Goal: Complete application form: Complete application form

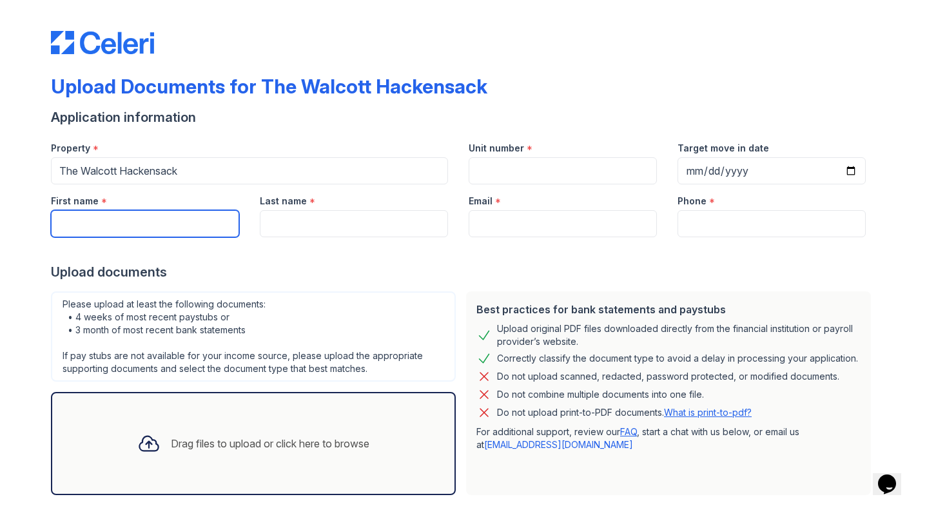
click at [108, 220] on input "First name" at bounding box center [145, 223] width 188 height 27
type input "[PERSON_NAME]"
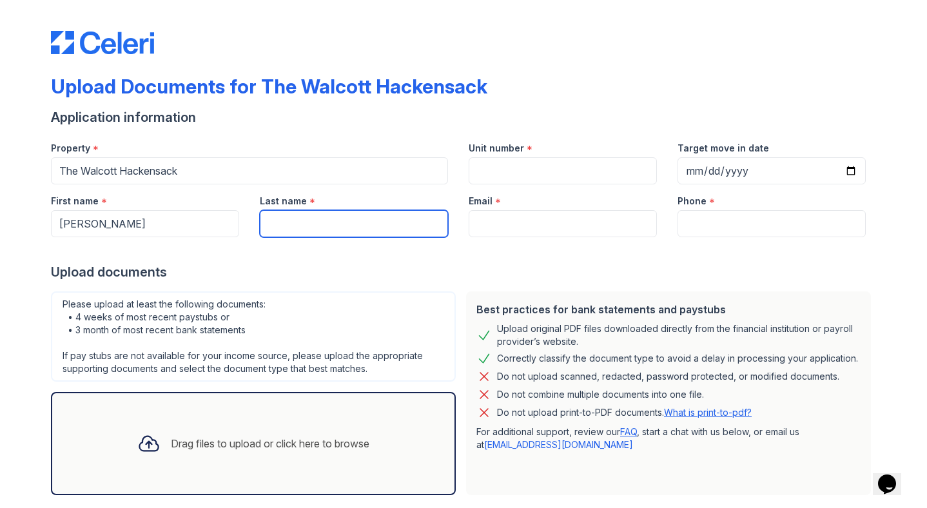
type input "Fields"
type input "[EMAIL_ADDRESS][DOMAIN_NAME]"
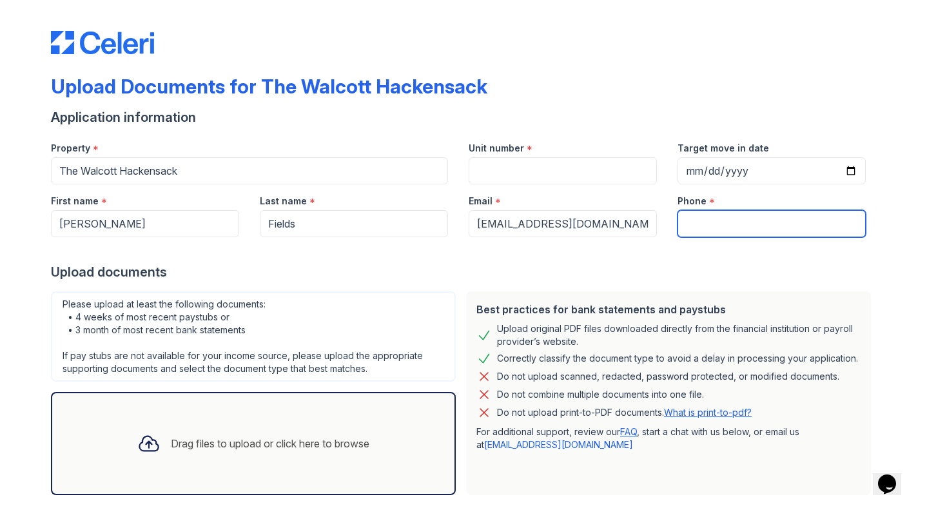
type input "6462450955"
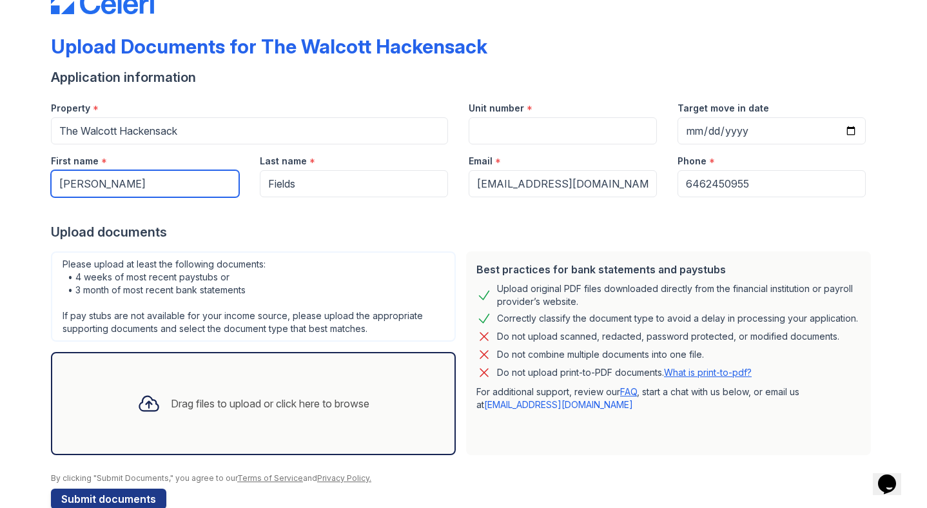
scroll to position [66, 0]
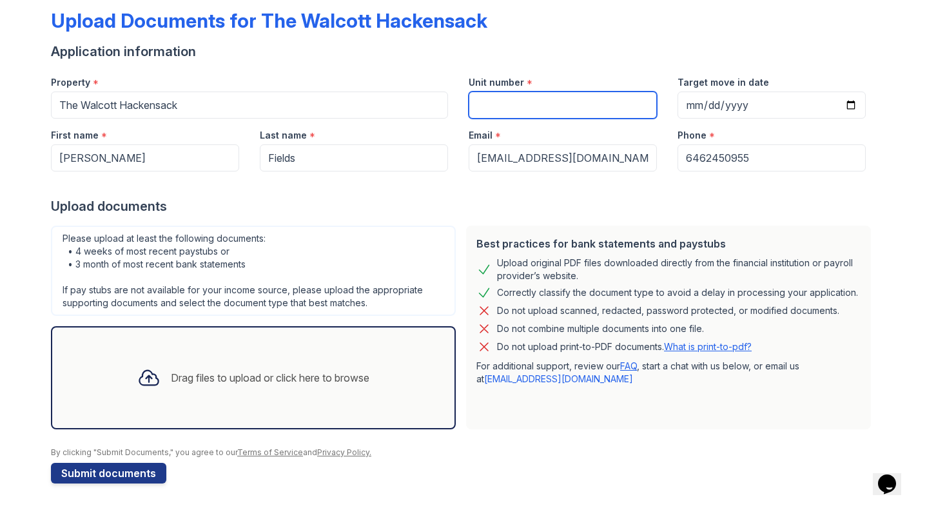
click at [538, 113] on input "Unit number" at bounding box center [563, 105] width 188 height 27
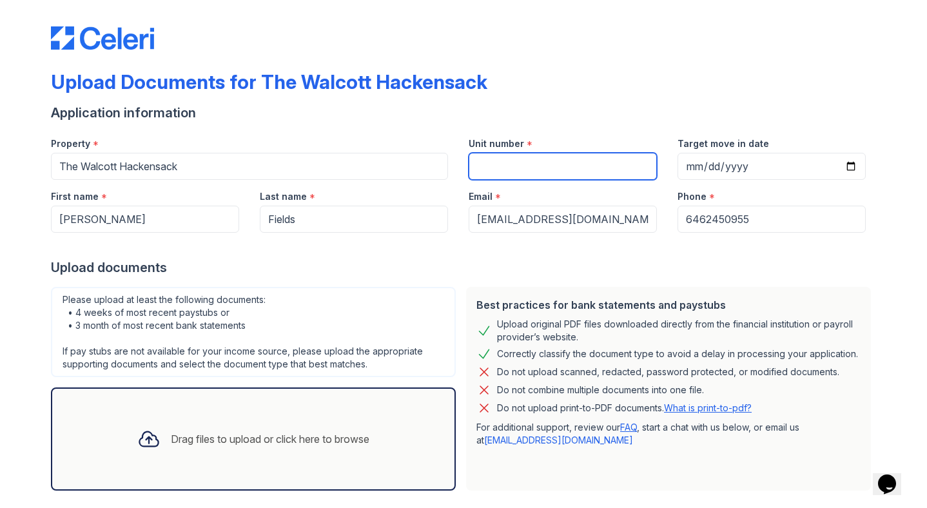
scroll to position [0, 0]
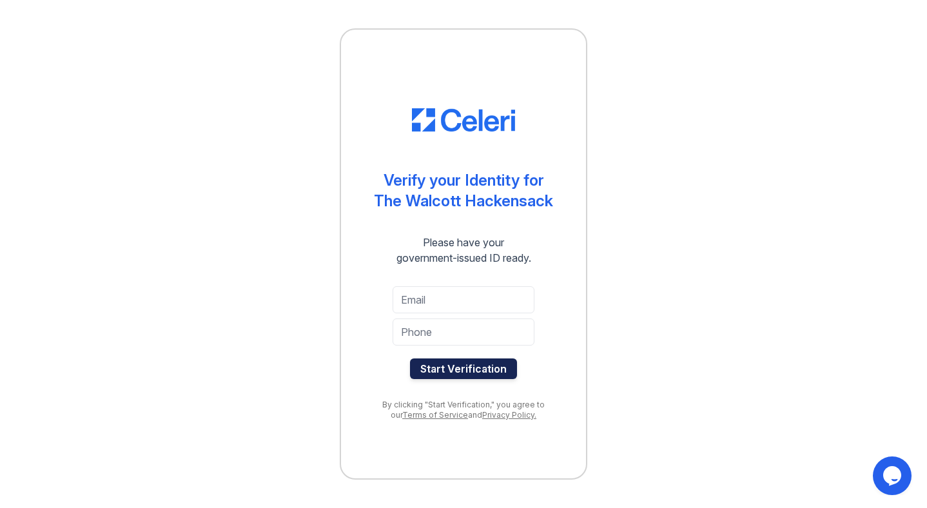
click at [447, 372] on button "Start Verification" at bounding box center [463, 368] width 107 height 21
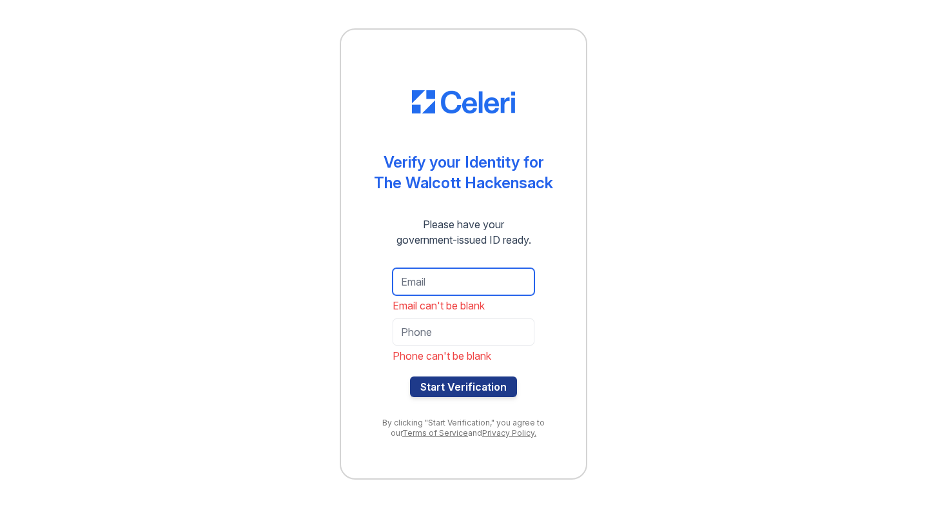
click at [454, 284] on input "email" at bounding box center [464, 281] width 142 height 27
type input "gigideedee727@gmail.com"
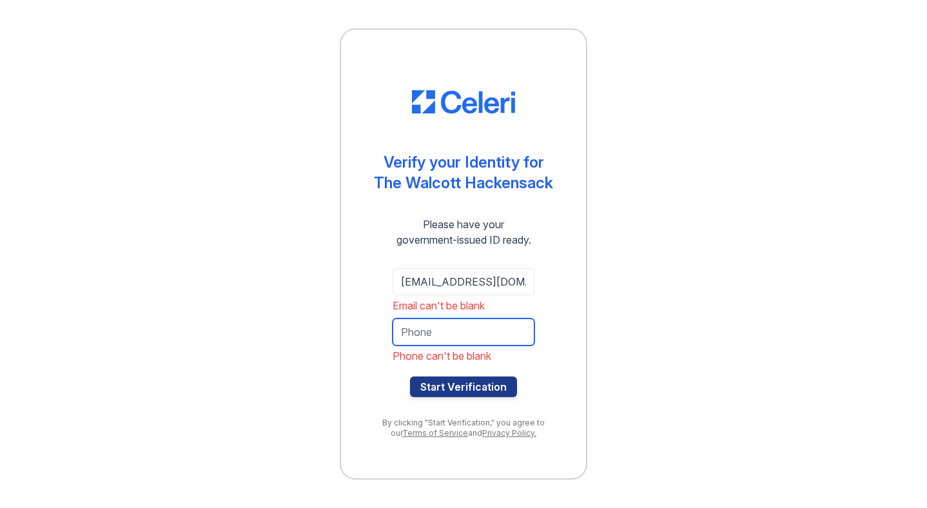
click at [458, 331] on input "tel" at bounding box center [464, 331] width 142 height 27
type input "646-245-0955"
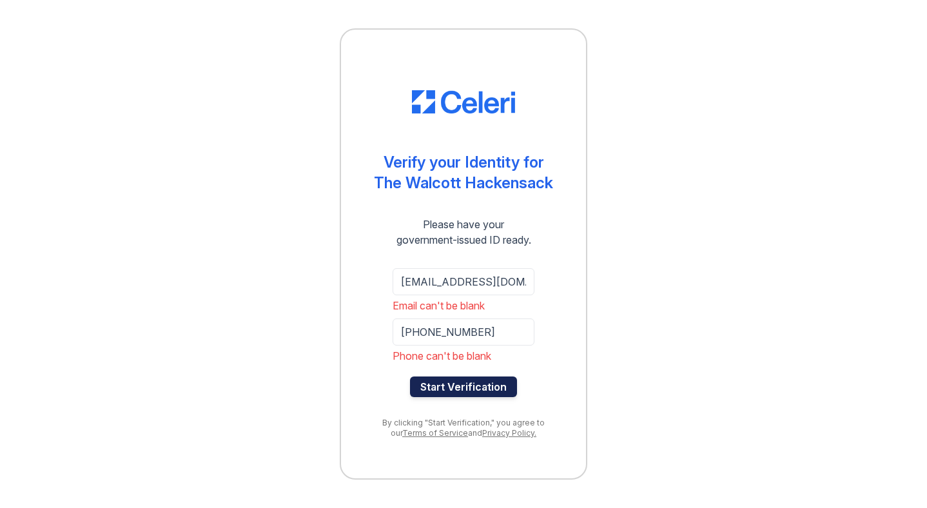
click at [436, 389] on button "Start Verification" at bounding box center [463, 386] width 107 height 21
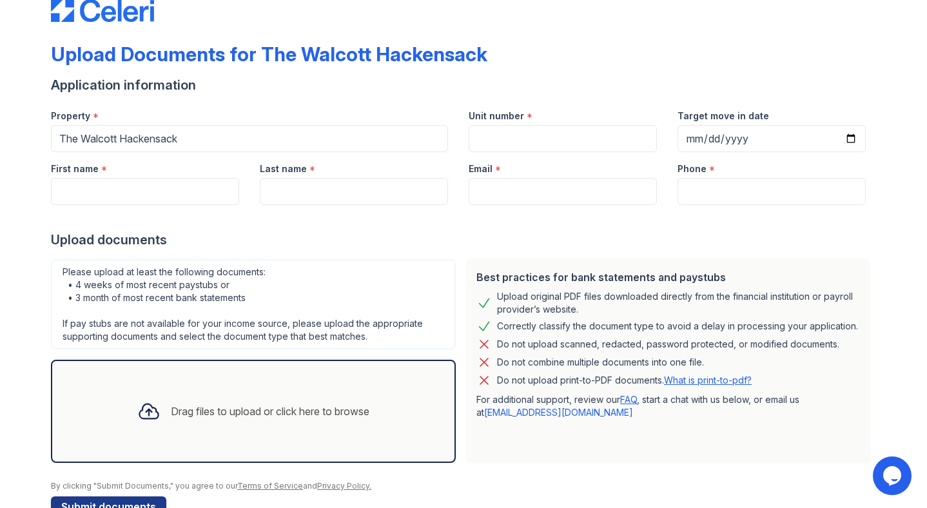
scroll to position [67, 0]
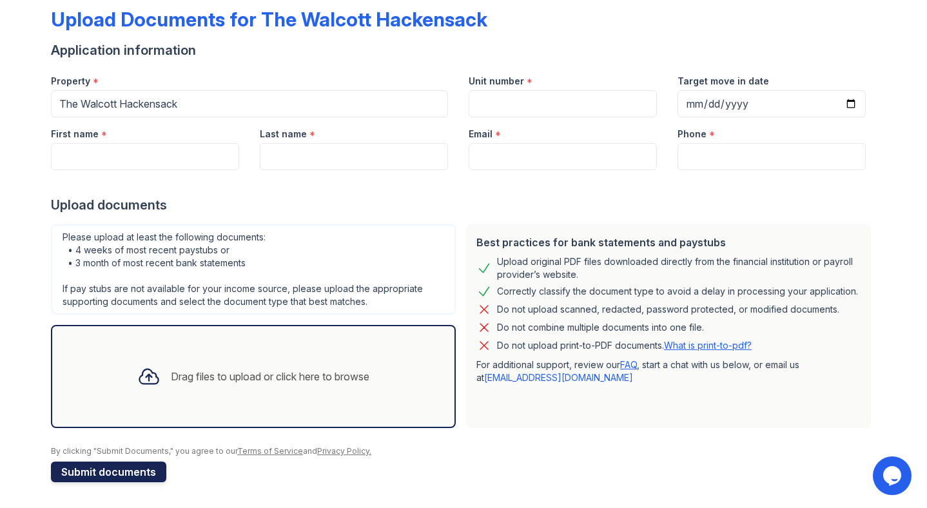
click at [125, 472] on button "Submit documents" at bounding box center [108, 471] width 115 height 21
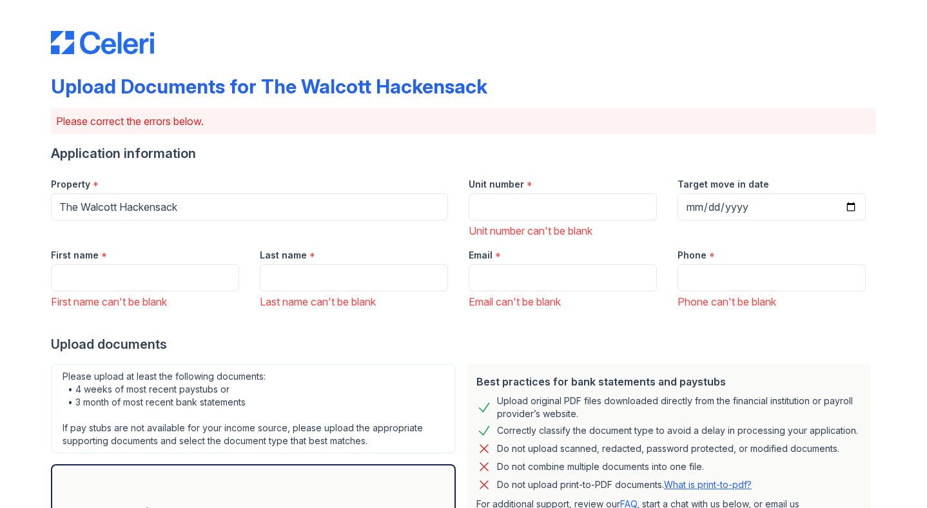
click at [155, 259] on div "First name *" at bounding box center [145, 251] width 188 height 26
click at [154, 276] on input "First name" at bounding box center [145, 277] width 188 height 27
type input "[PERSON_NAME]"
type input "Fields"
type input "[EMAIL_ADDRESS][DOMAIN_NAME]"
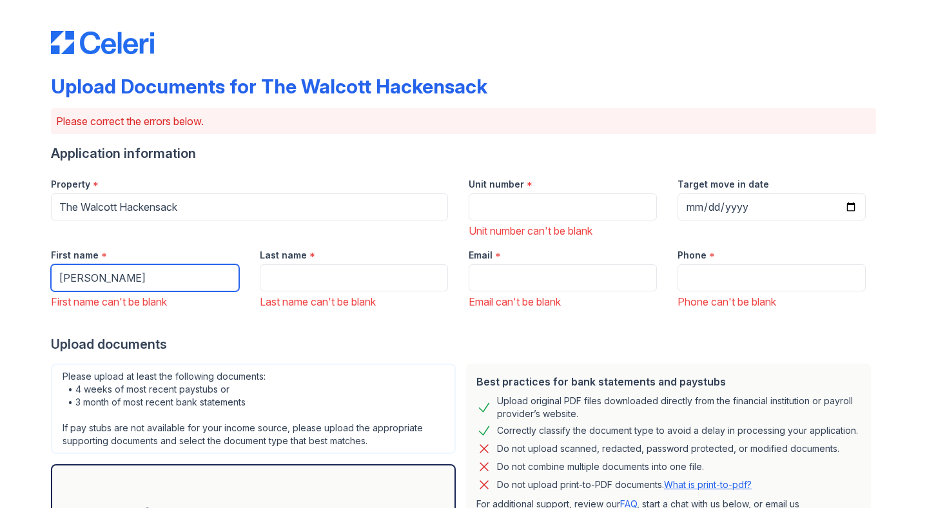
type input "6462450955"
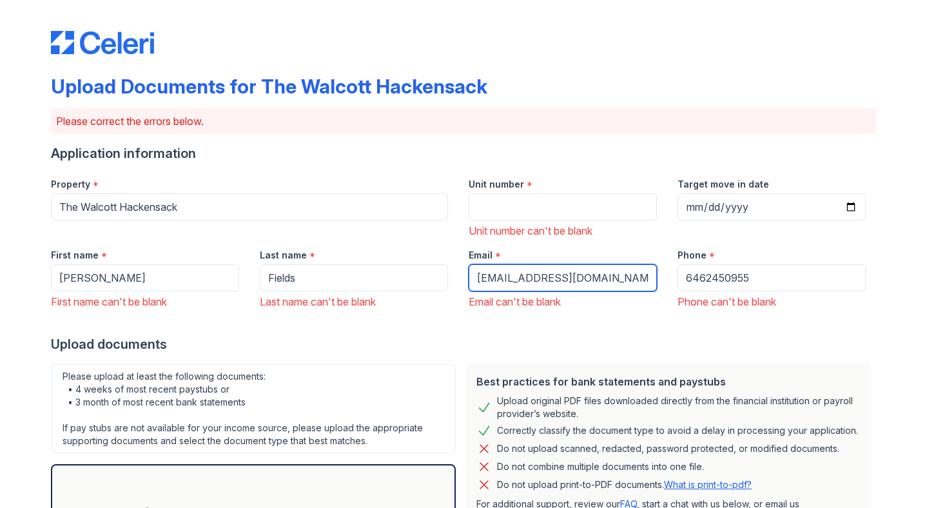
click at [590, 268] on input "[EMAIL_ADDRESS][DOMAIN_NAME]" at bounding box center [563, 277] width 188 height 27
type input "[EMAIL_ADDRESS][DOMAIN_NAME]"
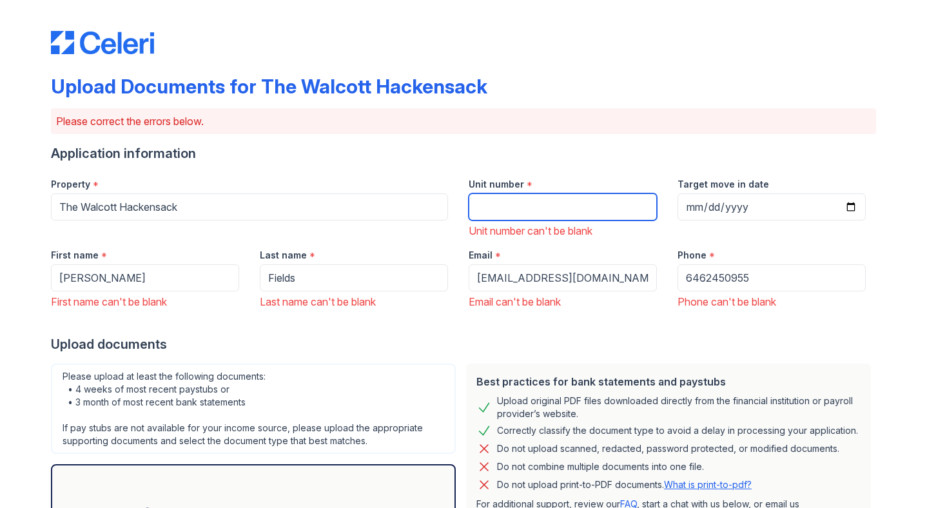
click at [589, 203] on input "Unit number" at bounding box center [563, 206] width 188 height 27
type input "110"
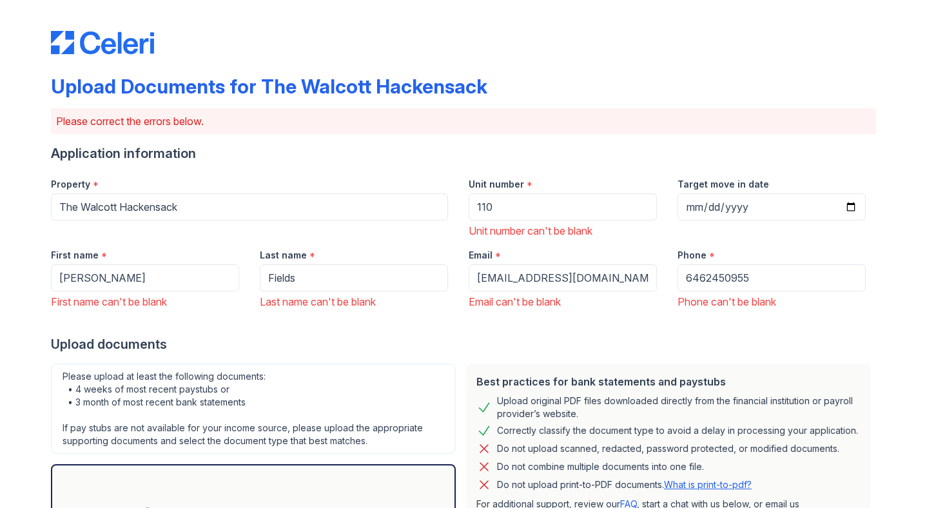
click at [422, 354] on form "Application information Property * The Walcott Hackensack Unit number * 110 Uni…" at bounding box center [463, 416] width 825 height 544
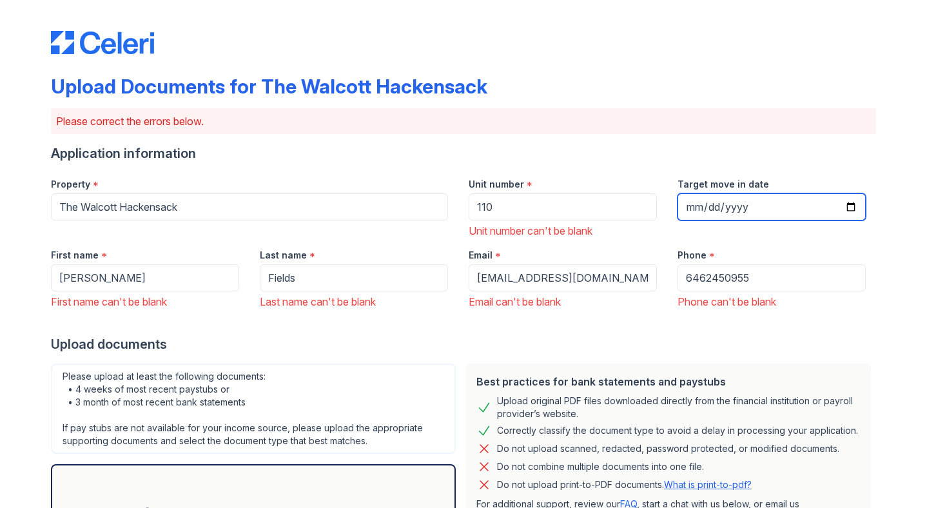
click at [717, 210] on input "Target move in date" at bounding box center [771, 206] width 188 height 27
click at [693, 203] on input "Target move in date" at bounding box center [771, 206] width 188 height 27
click at [851, 204] on input "Target move in date" at bounding box center [771, 206] width 188 height 27
type input "[DATE]"
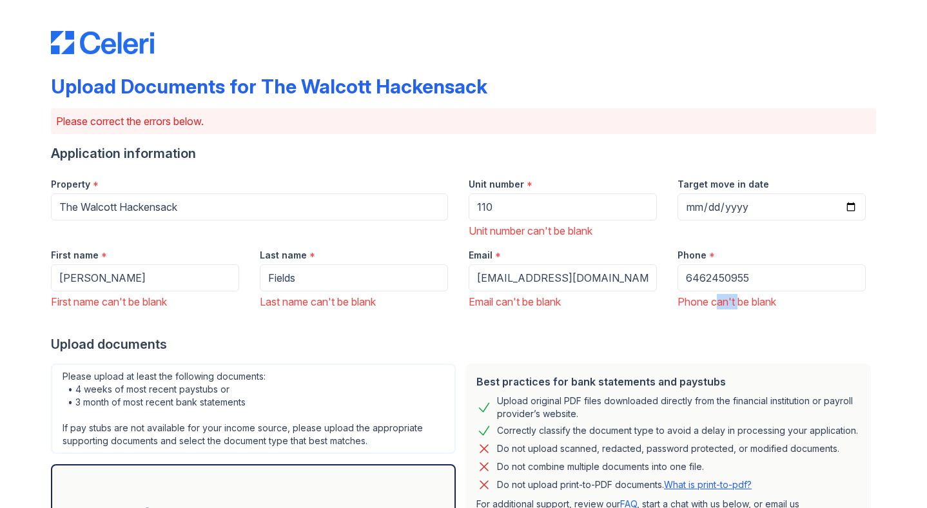
drag, startPoint x: 821, startPoint y: 263, endPoint x: 712, endPoint y: 295, distance: 114.0
click at [712, 295] on div "Phone can't be blank" at bounding box center [771, 301] width 188 height 15
click at [586, 384] on div "Best practices for bank statements and paystubs" at bounding box center [668, 381] width 384 height 15
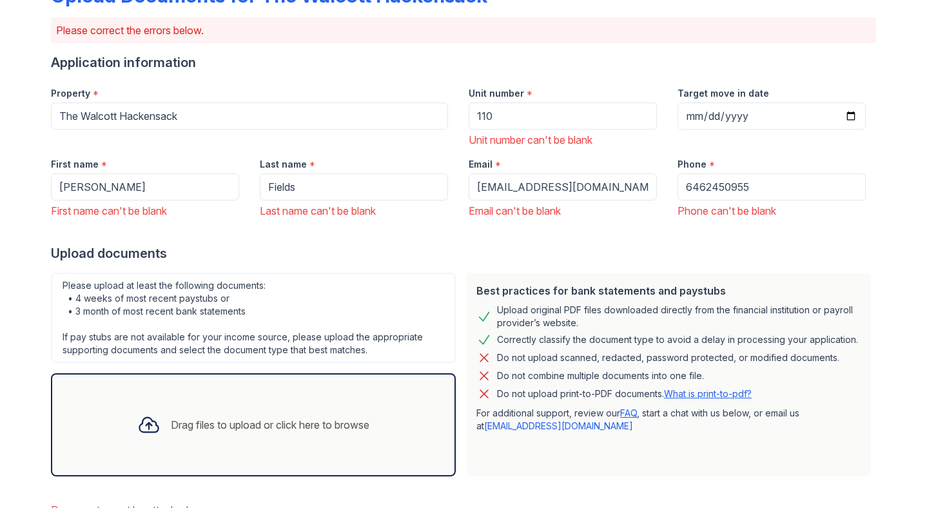
scroll to position [206, 0]
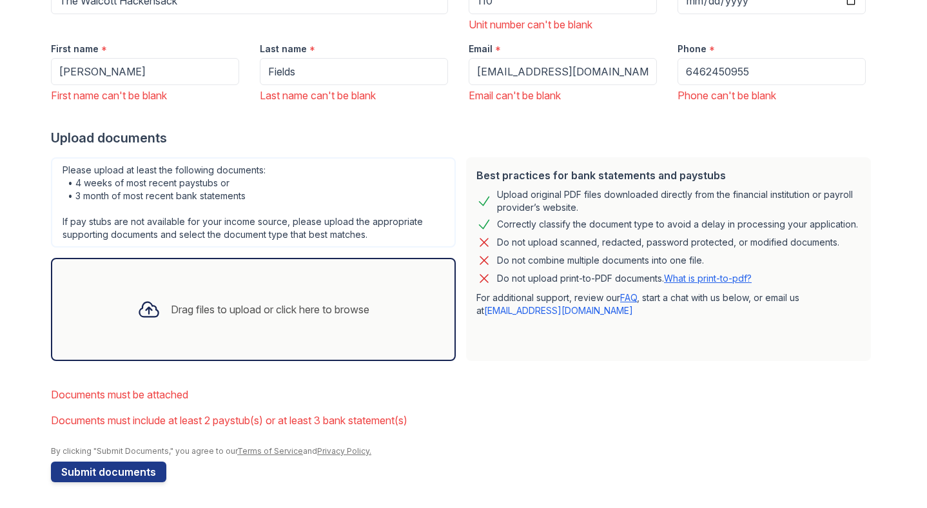
click at [235, 310] on div "Drag files to upload or click here to browse" at bounding box center [270, 309] width 199 height 15
